Goal: Navigation & Orientation: Find specific page/section

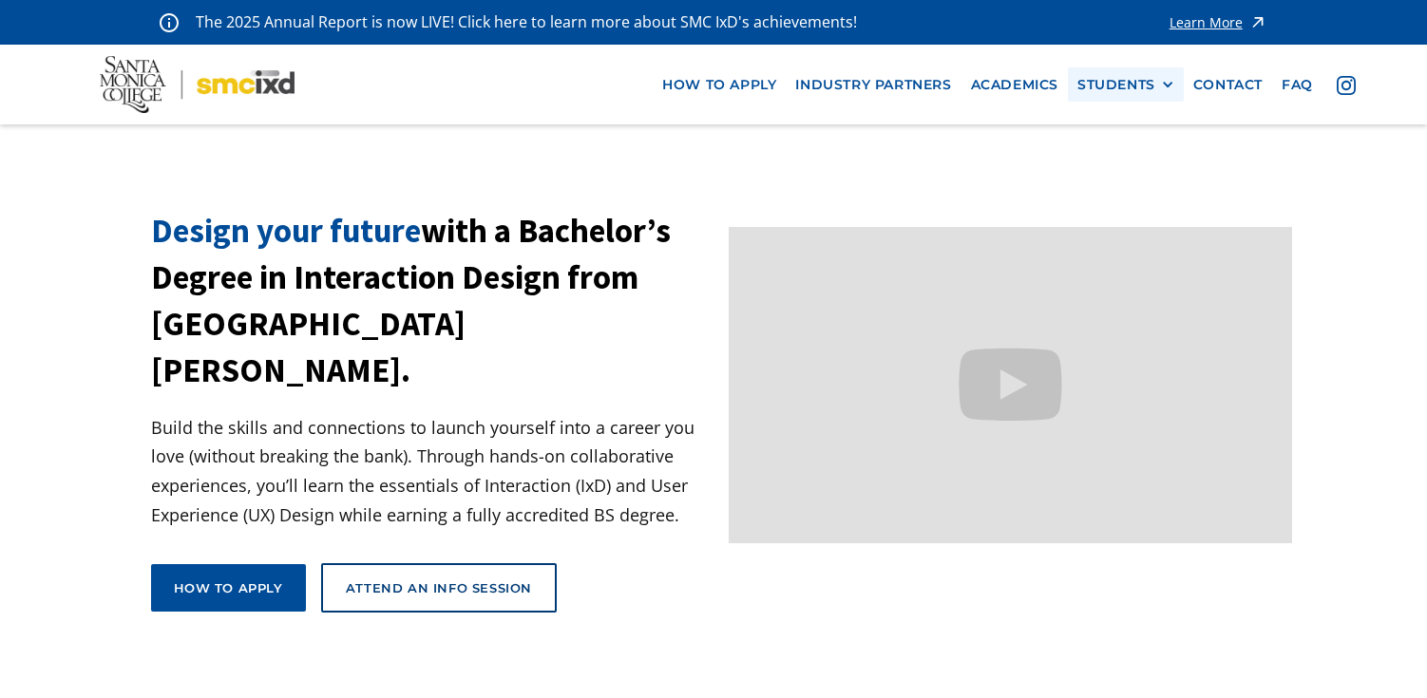
click at [1121, 74] on div "STUDENTS PROspective Students GRAD SHOW 2025 Current Students Alumni" at bounding box center [1126, 84] width 116 height 35
click at [1120, 85] on div "STUDENTS" at bounding box center [1116, 85] width 78 height 16
click at [1122, 158] on link "Current Students" at bounding box center [1162, 154] width 171 height 35
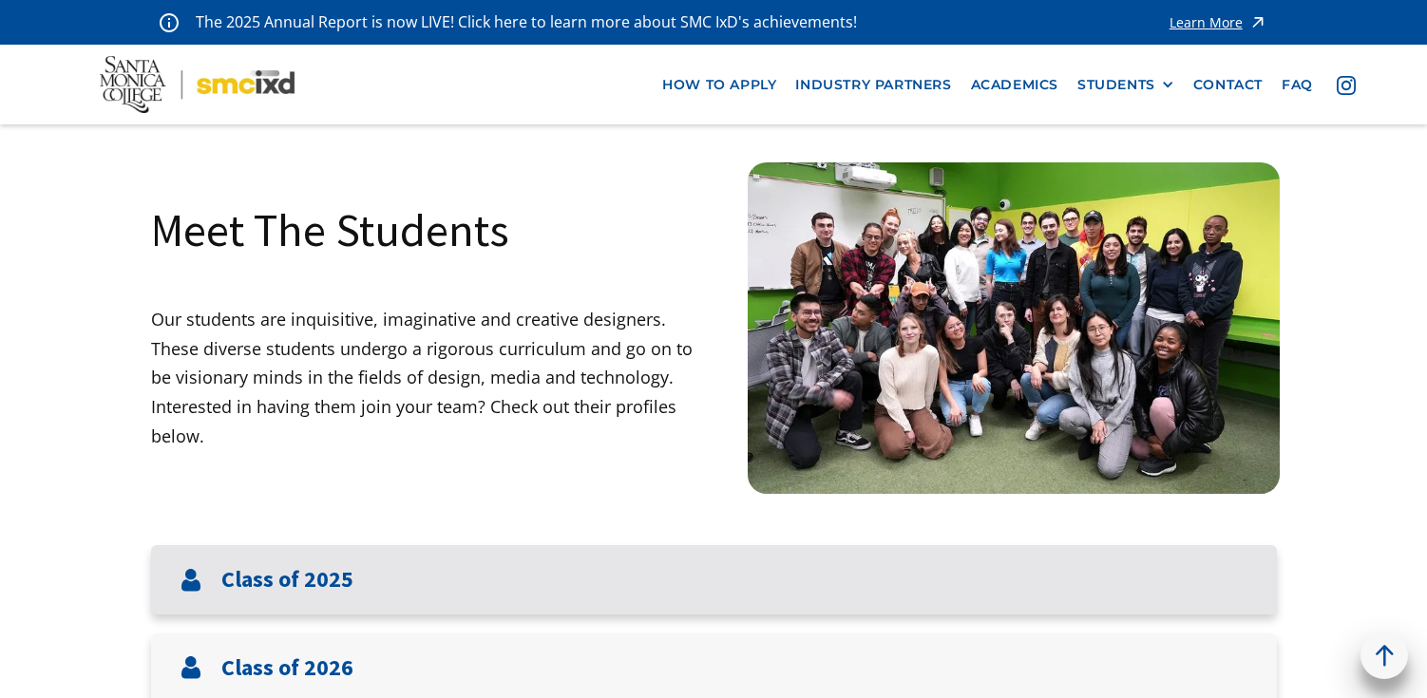
click at [927, 565] on div "Class of 2025" at bounding box center [714, 579] width 1126 height 69
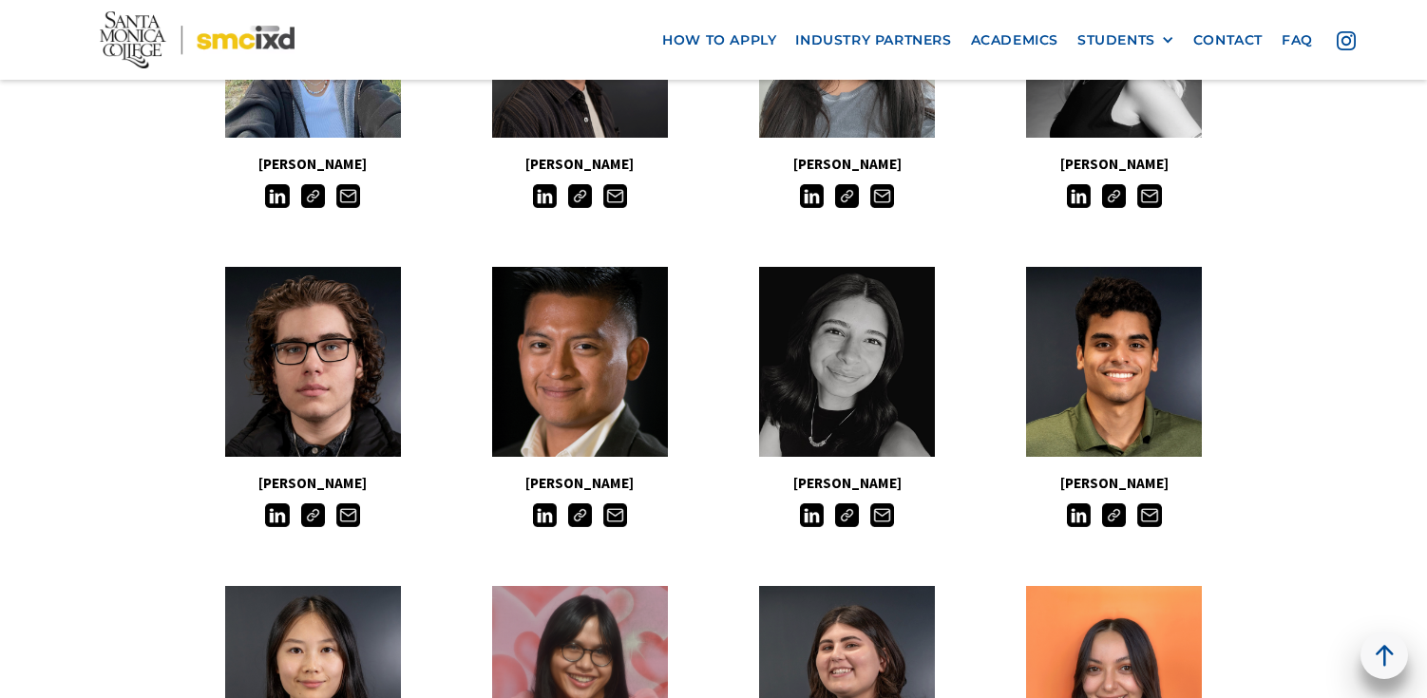
scroll to position [1092, 0]
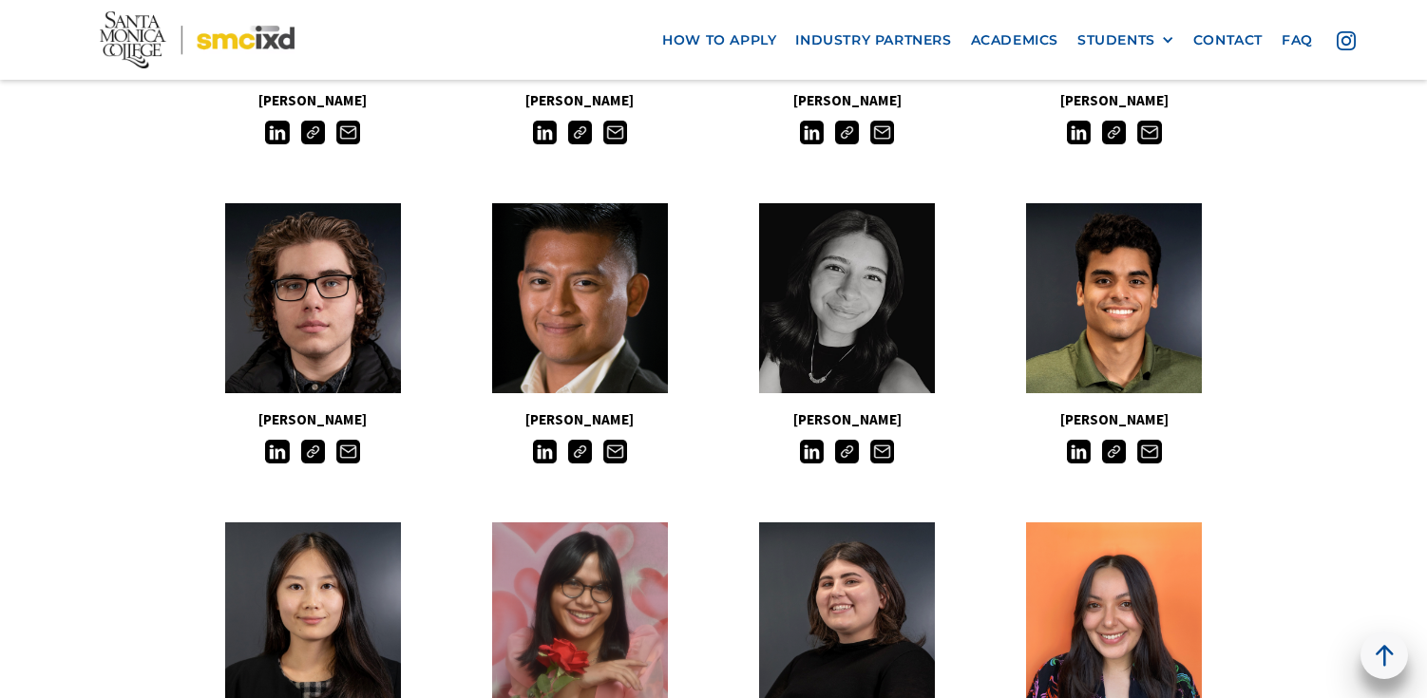
click at [1113, 449] on img at bounding box center [1114, 452] width 24 height 24
click at [1116, 463] on img at bounding box center [1114, 452] width 24 height 24
